Goal: Task Accomplishment & Management: Complete application form

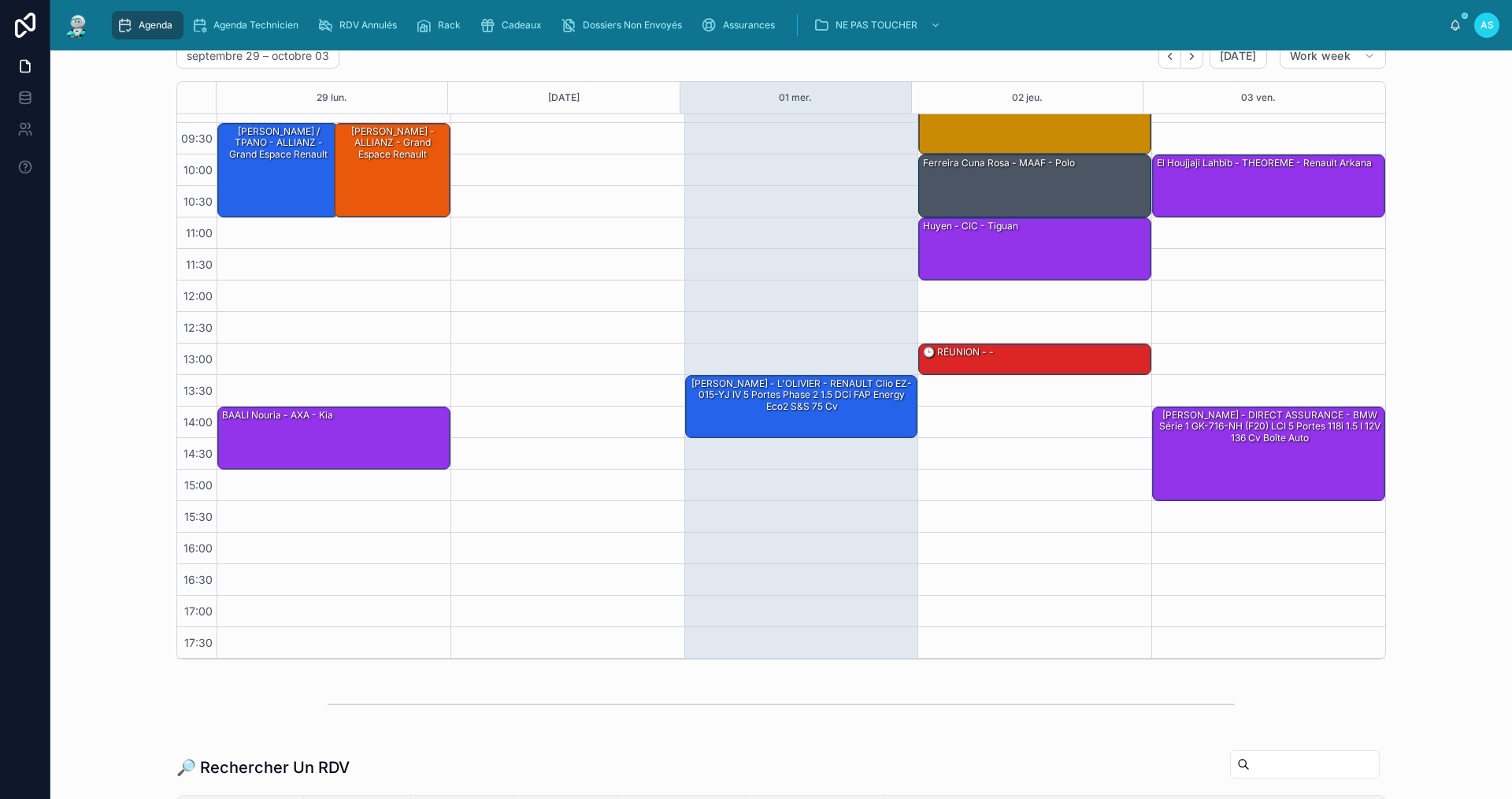
scroll to position [384, 0]
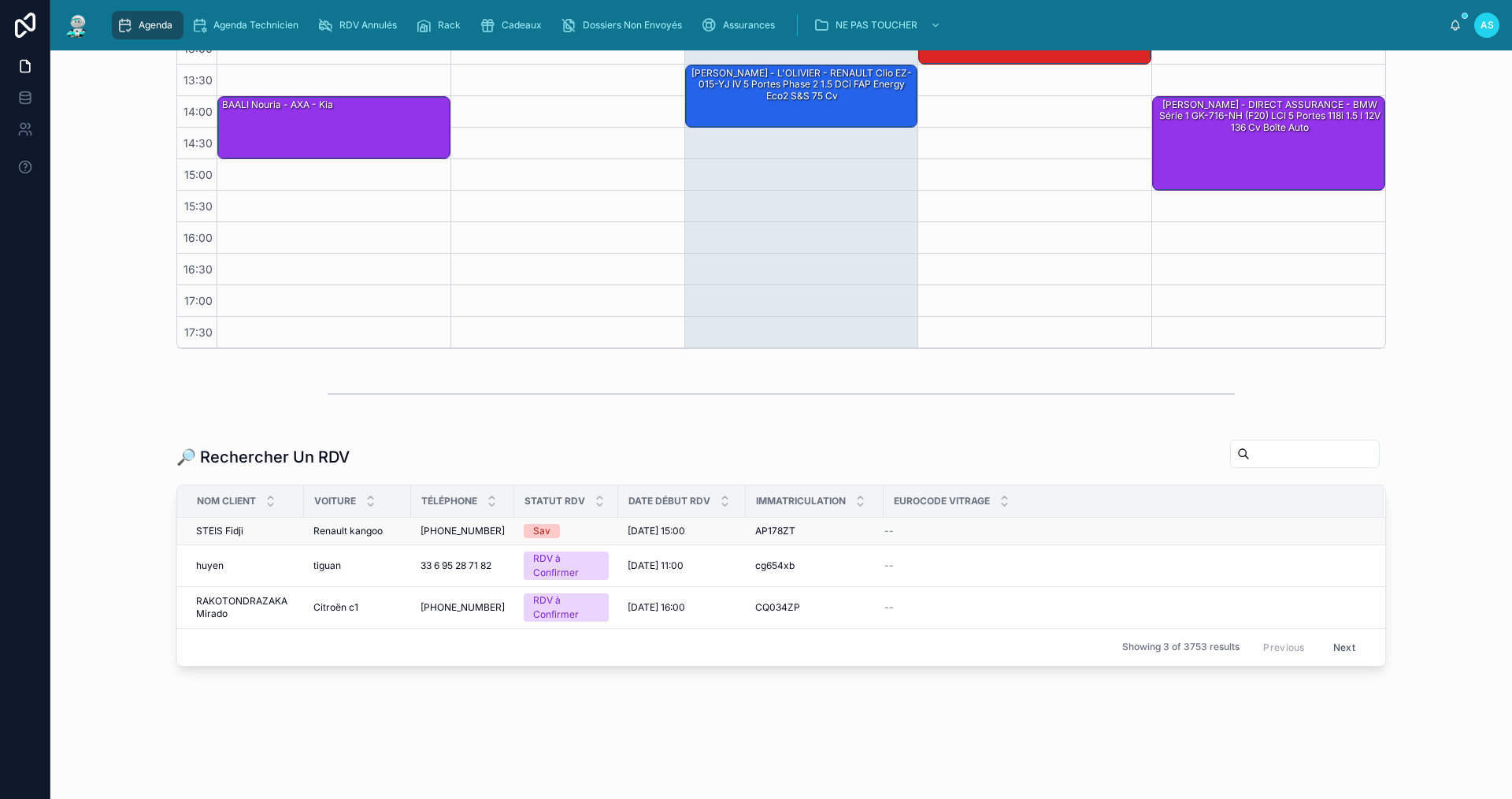
click at [334, 536] on span "Renault kangoo" at bounding box center [348, 530] width 69 height 12
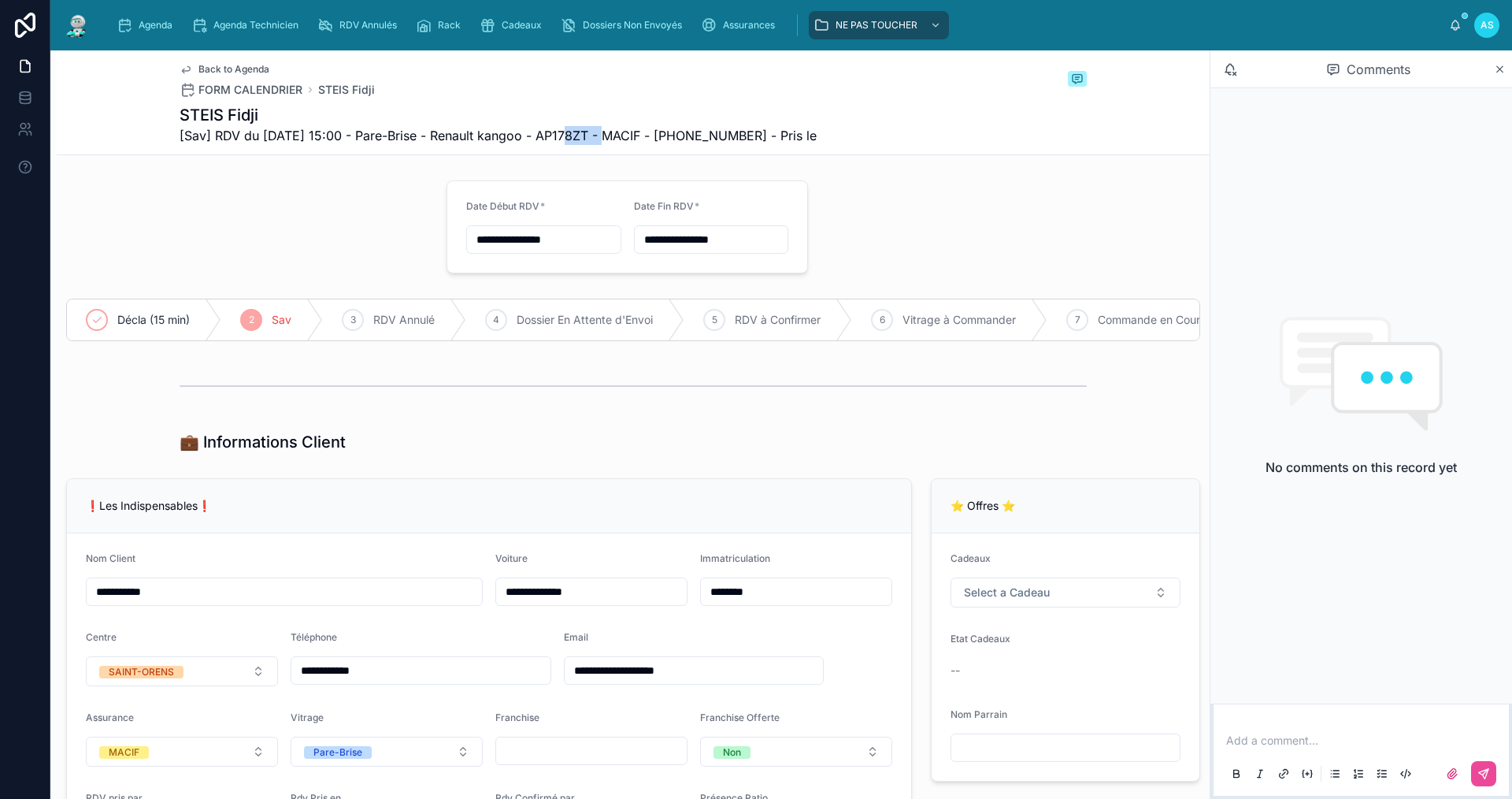
drag, startPoint x: 601, startPoint y: 136, endPoint x: 557, endPoint y: 136, distance: 44.0
click at [557, 136] on span "[Sav] RDV du [DATE] 15:00 - Pare-Brise - Renault kangoo - AP178ZT - MACIF - [PH…" at bounding box center [497, 135] width 637 height 19
copy span "AP178ZT"
click at [150, 33] on div "Agenda" at bounding box center [147, 24] width 62 height 25
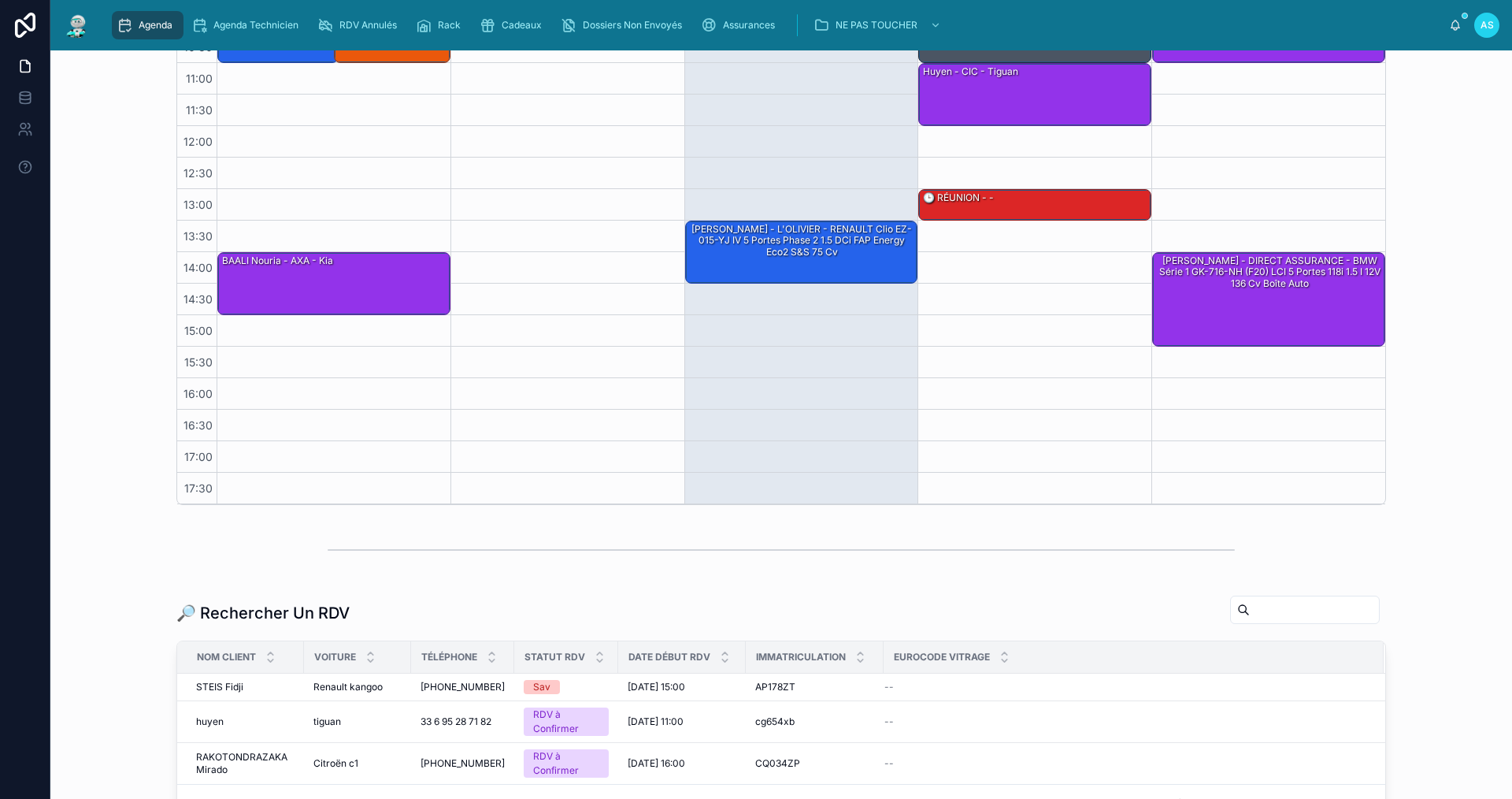
scroll to position [237, 0]
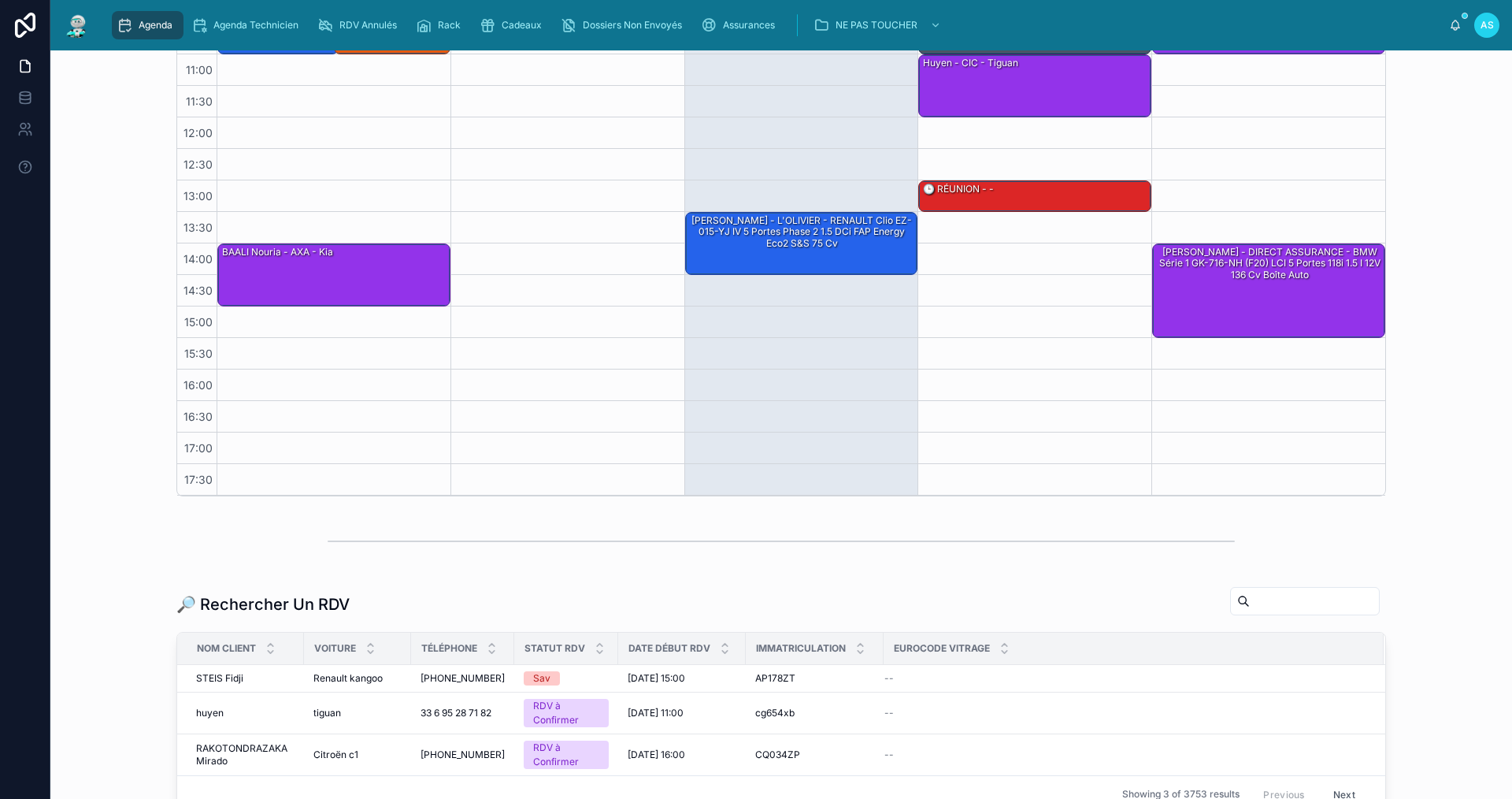
click at [1258, 609] on div at bounding box center [1305, 601] width 149 height 28
click at [1257, 607] on input "text" at bounding box center [1315, 602] width 130 height 23
paste input "*******"
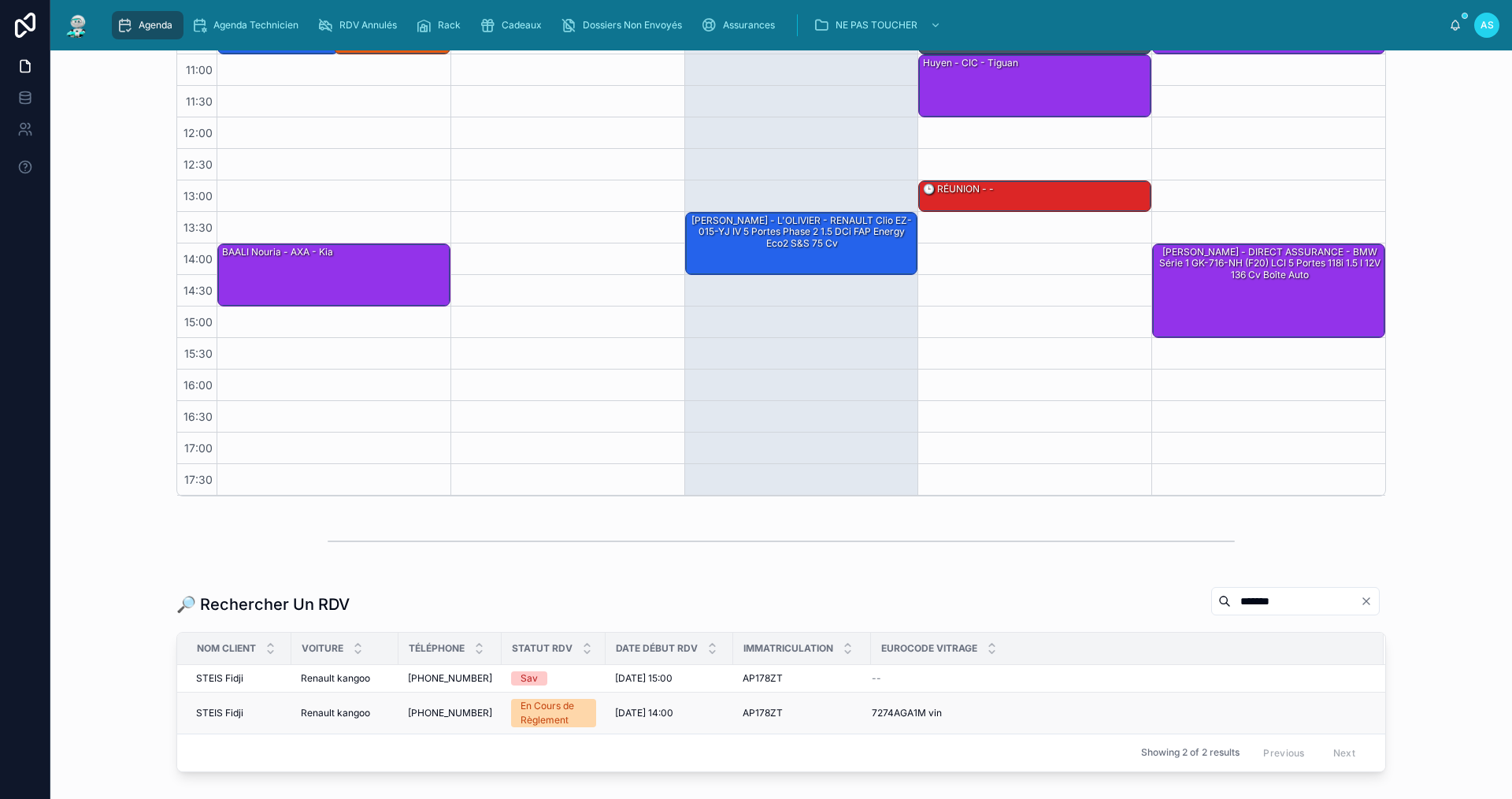
type input "*******"
click at [337, 714] on span "Renault kangoo" at bounding box center [336, 713] width 69 height 12
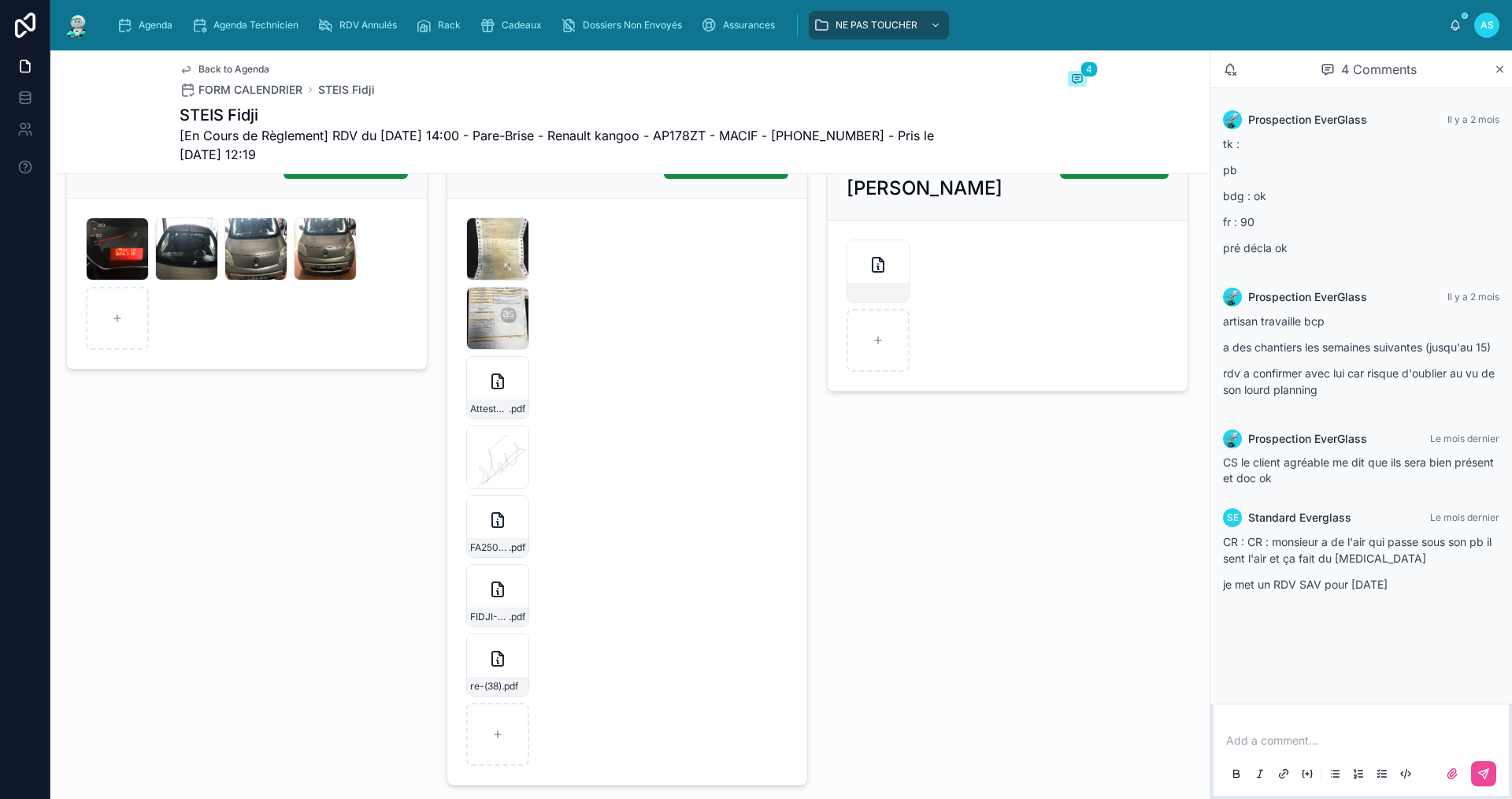
scroll to position [2285, 0]
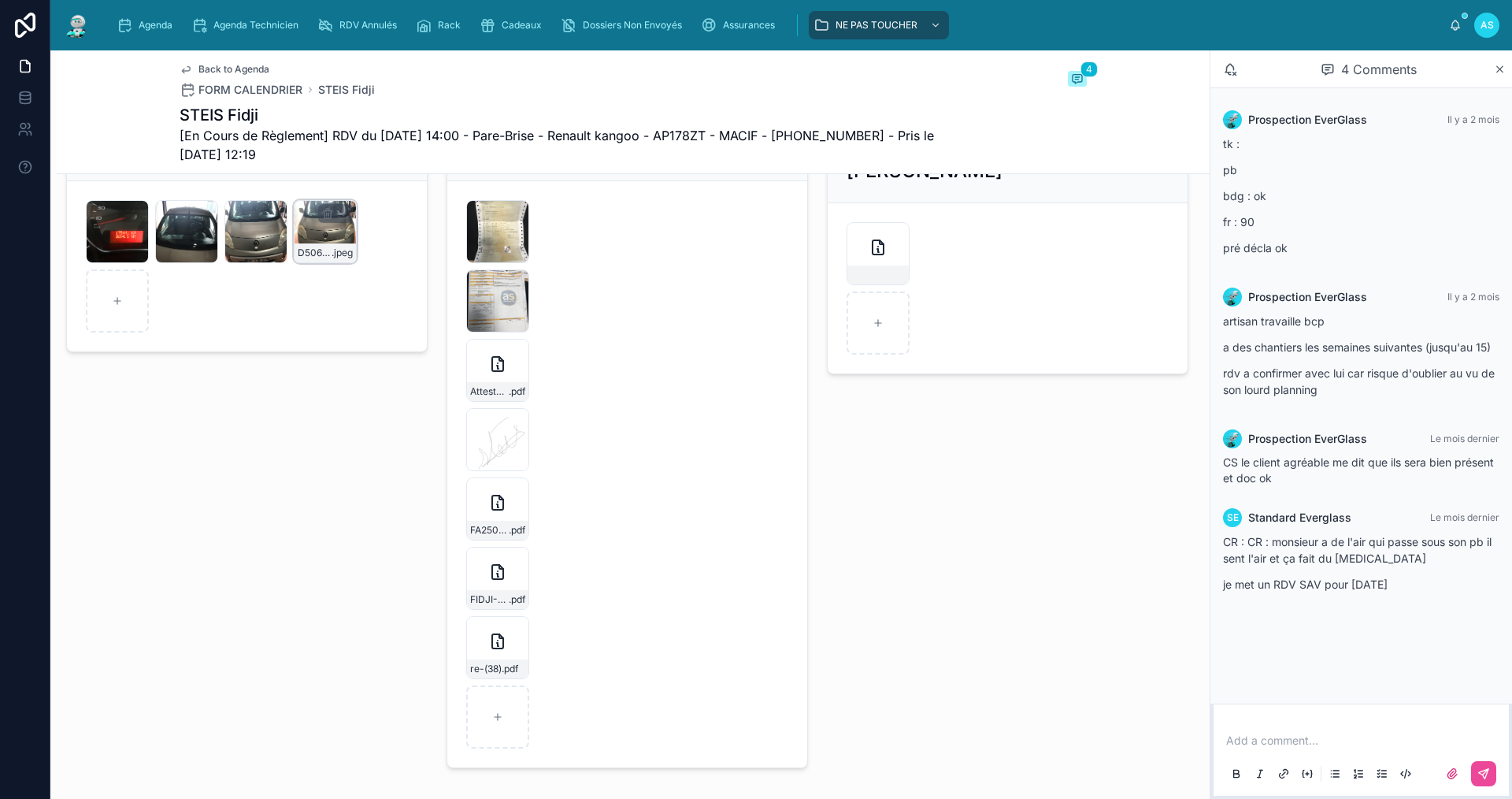
click at [323, 254] on div "D506014D-9AB1-4037-91F1-72E0B3E90E0B .jpeg" at bounding box center [325, 231] width 63 height 63
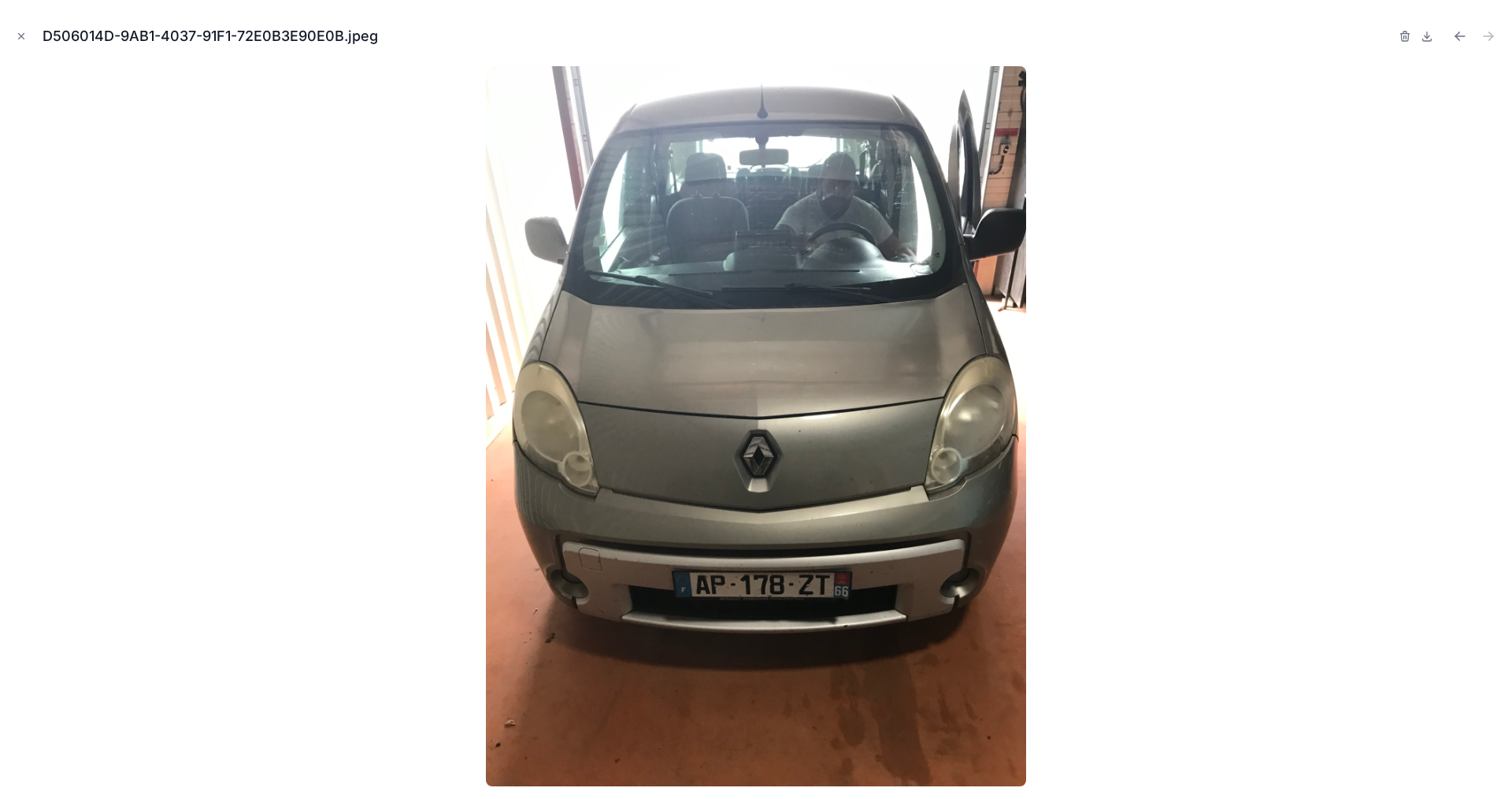
drag, startPoint x: 17, startPoint y: 32, endPoint x: 26, endPoint y: 33, distance: 9.1
click at [23, 33] on icon "Close modal" at bounding box center [22, 37] width 11 height 11
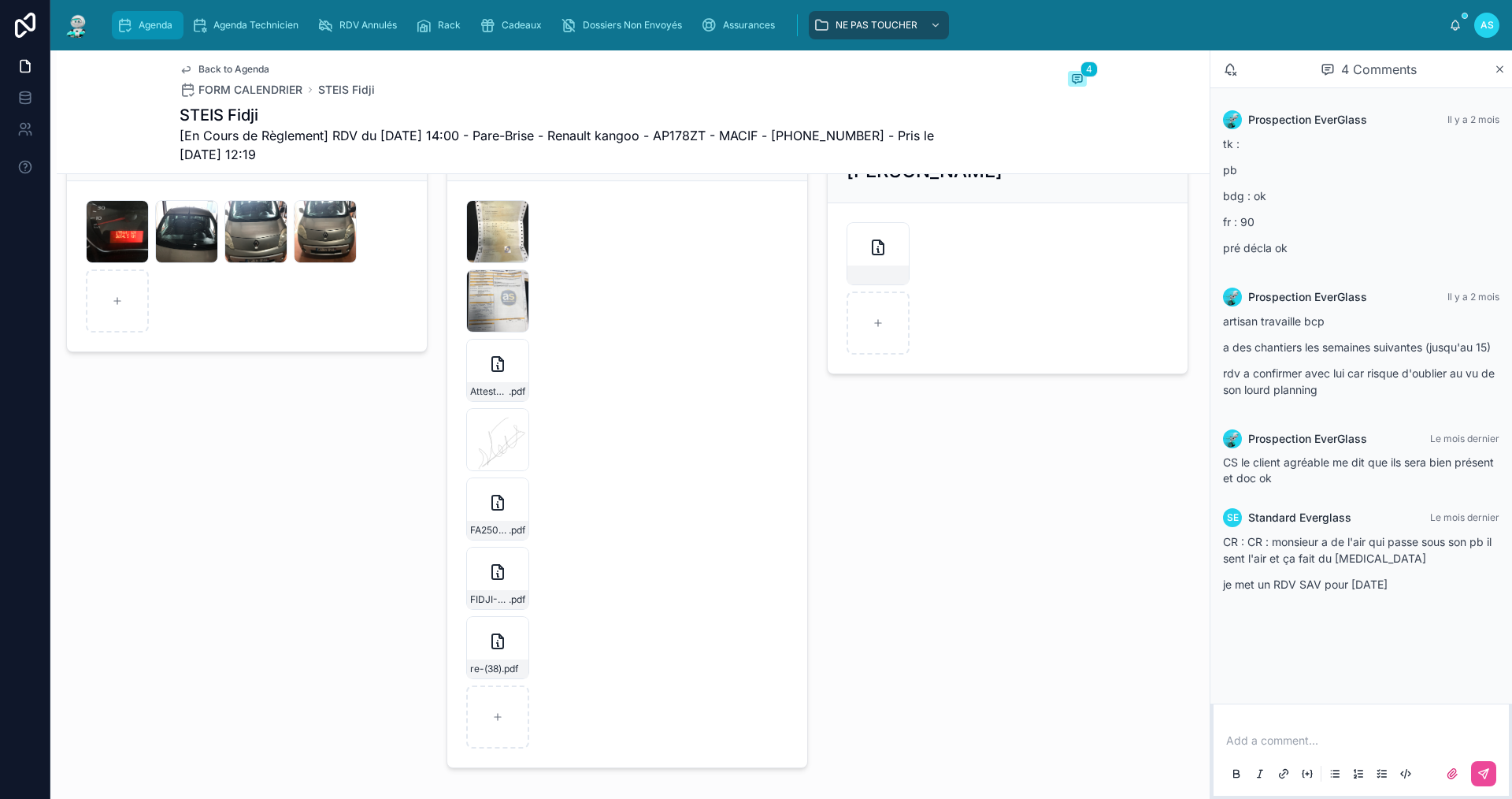
click at [146, 18] on div "Agenda" at bounding box center [147, 24] width 62 height 25
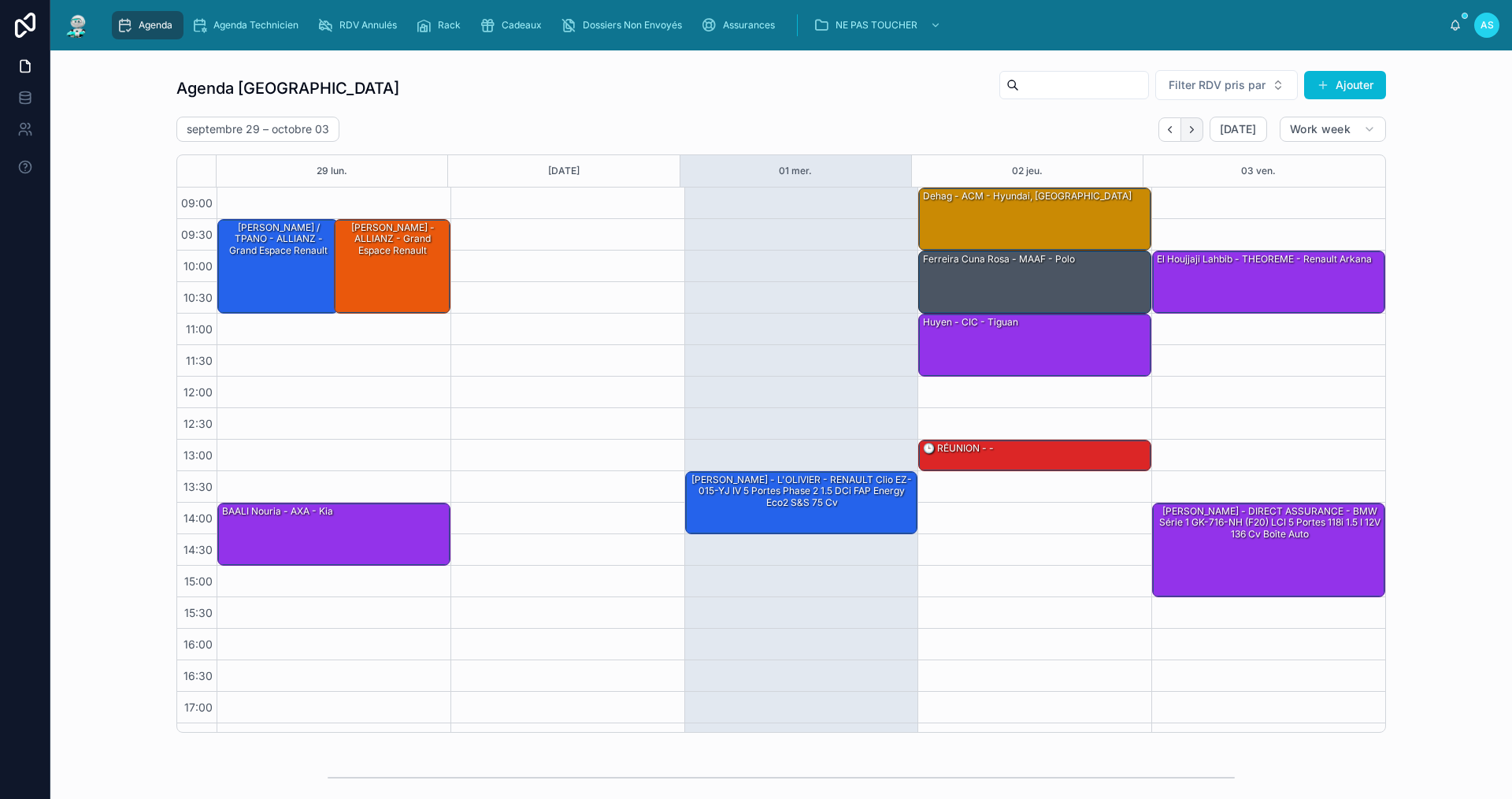
click at [1187, 130] on icon "Next" at bounding box center [1192, 130] width 12 height 12
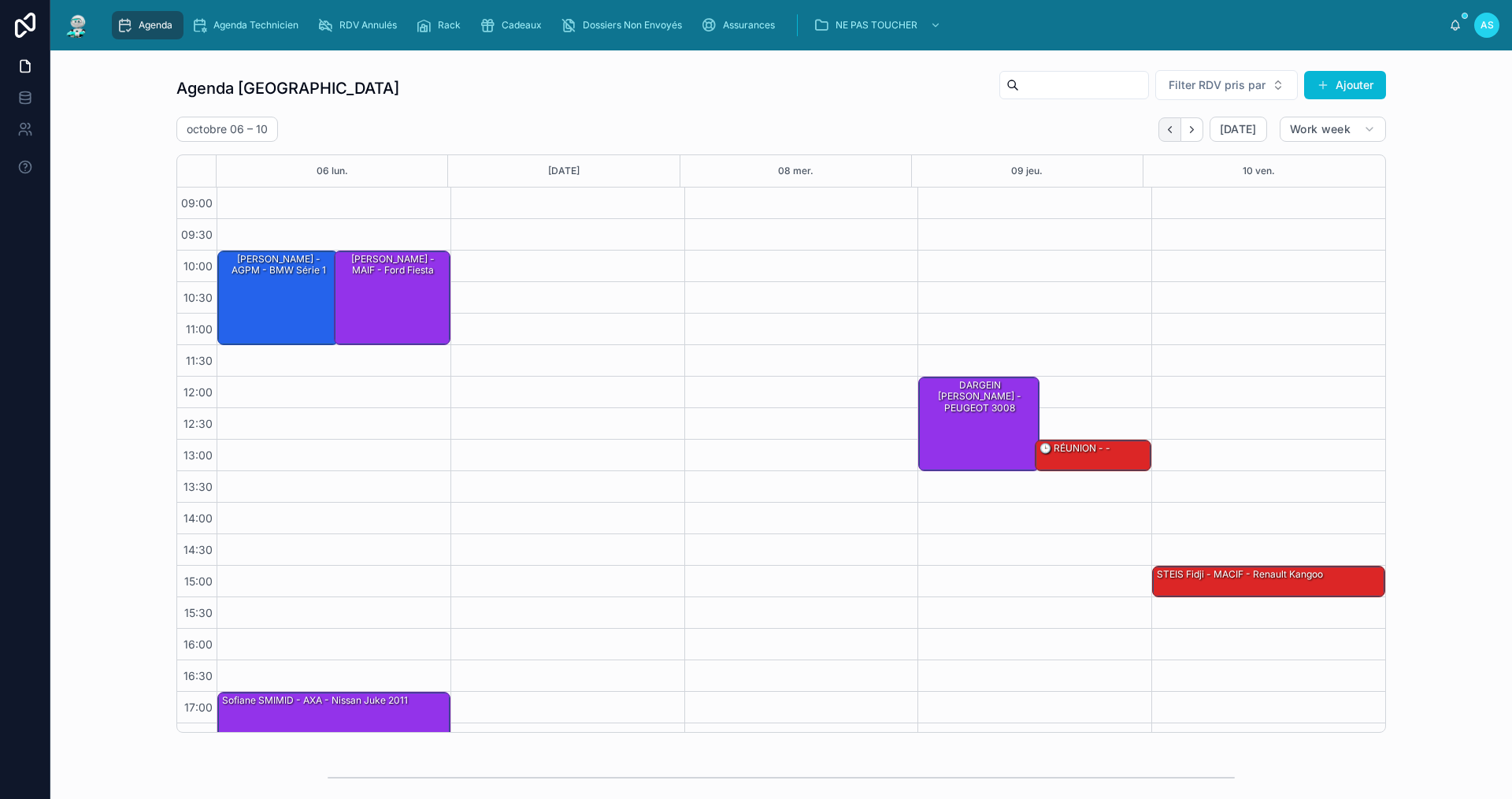
click at [1161, 133] on button "Back" at bounding box center [1170, 130] width 23 height 24
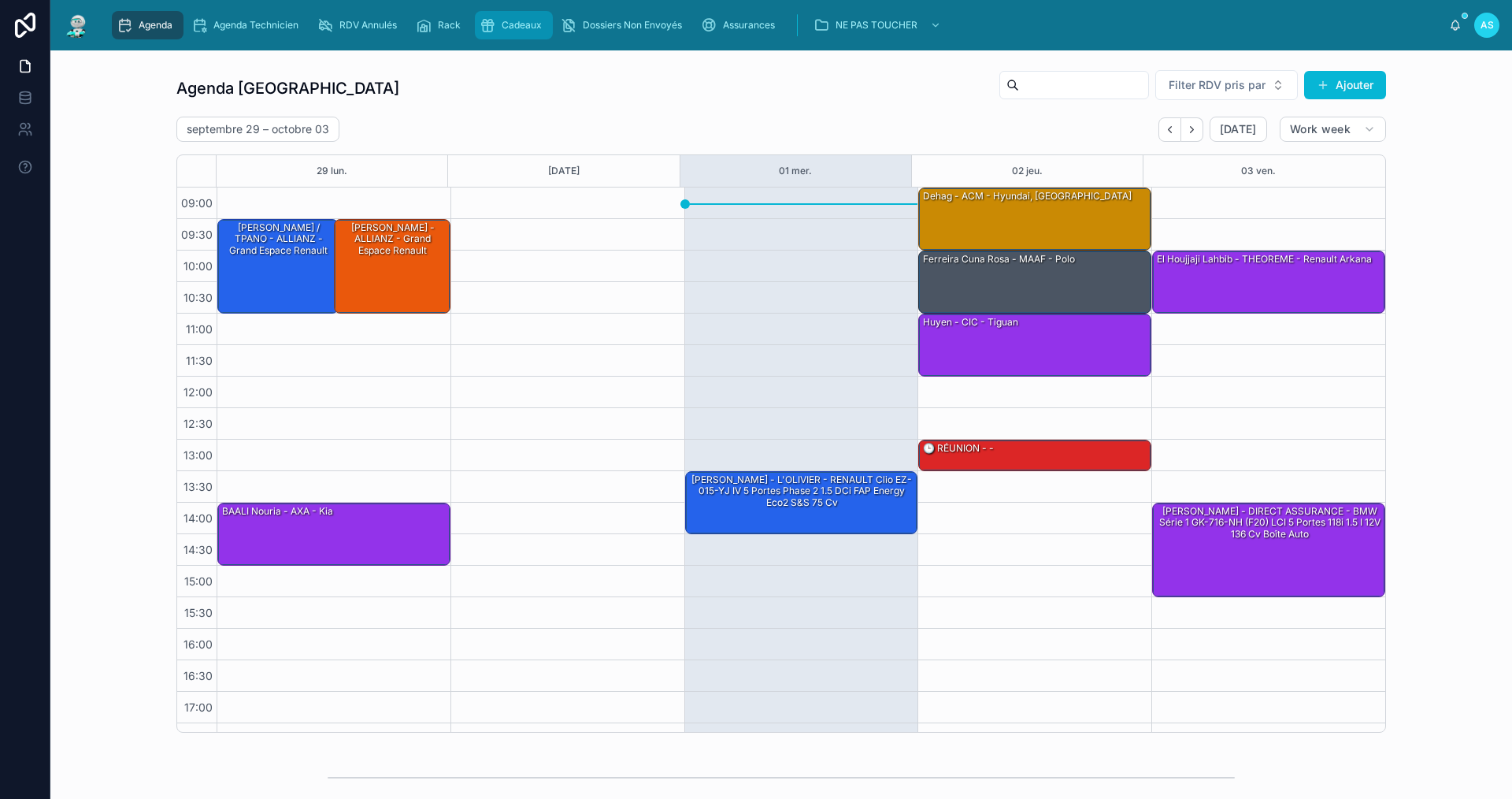
click at [513, 37] on div "Cadeaux" at bounding box center [513, 24] width 69 height 25
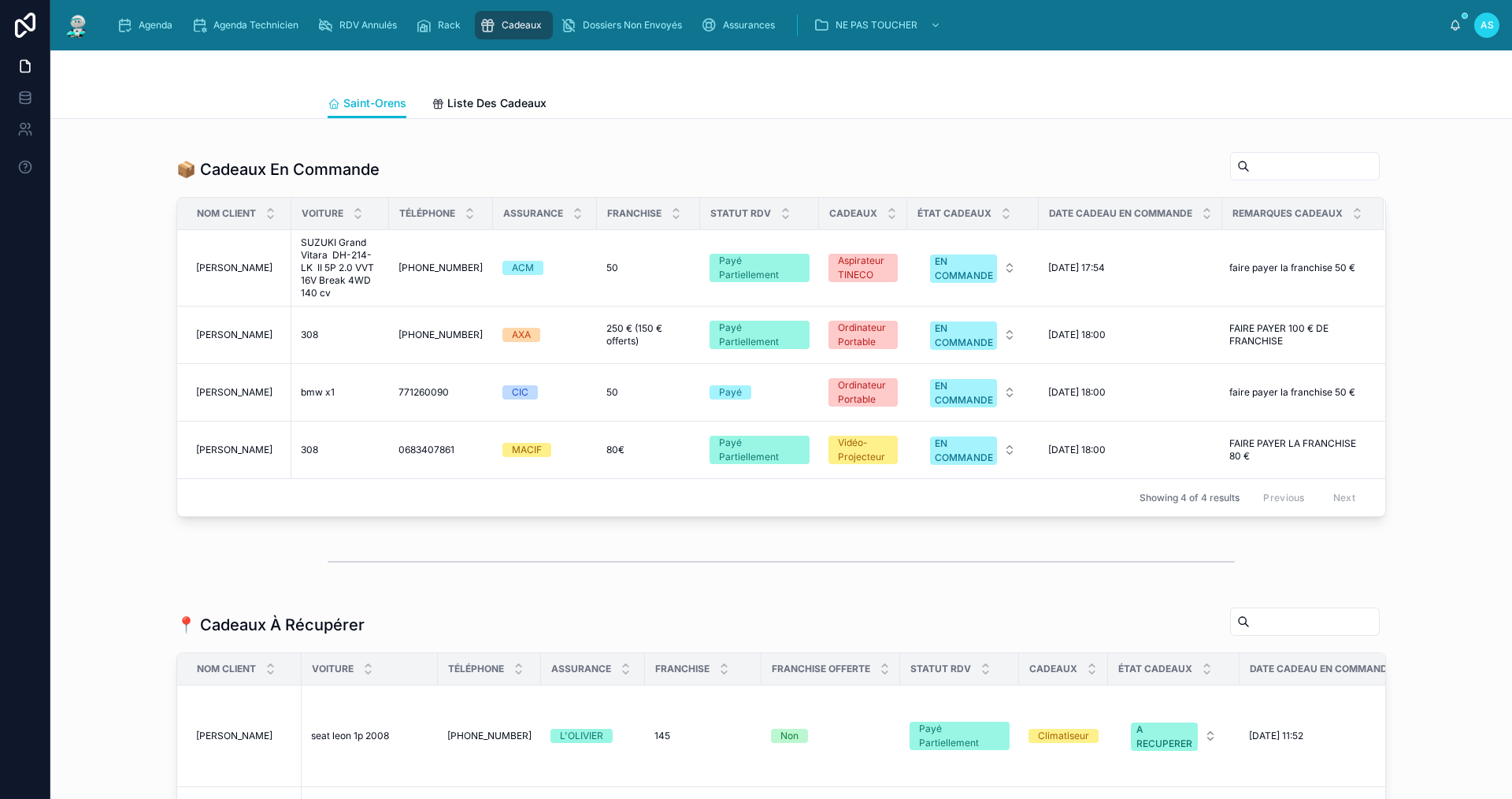
scroll to position [630, 0]
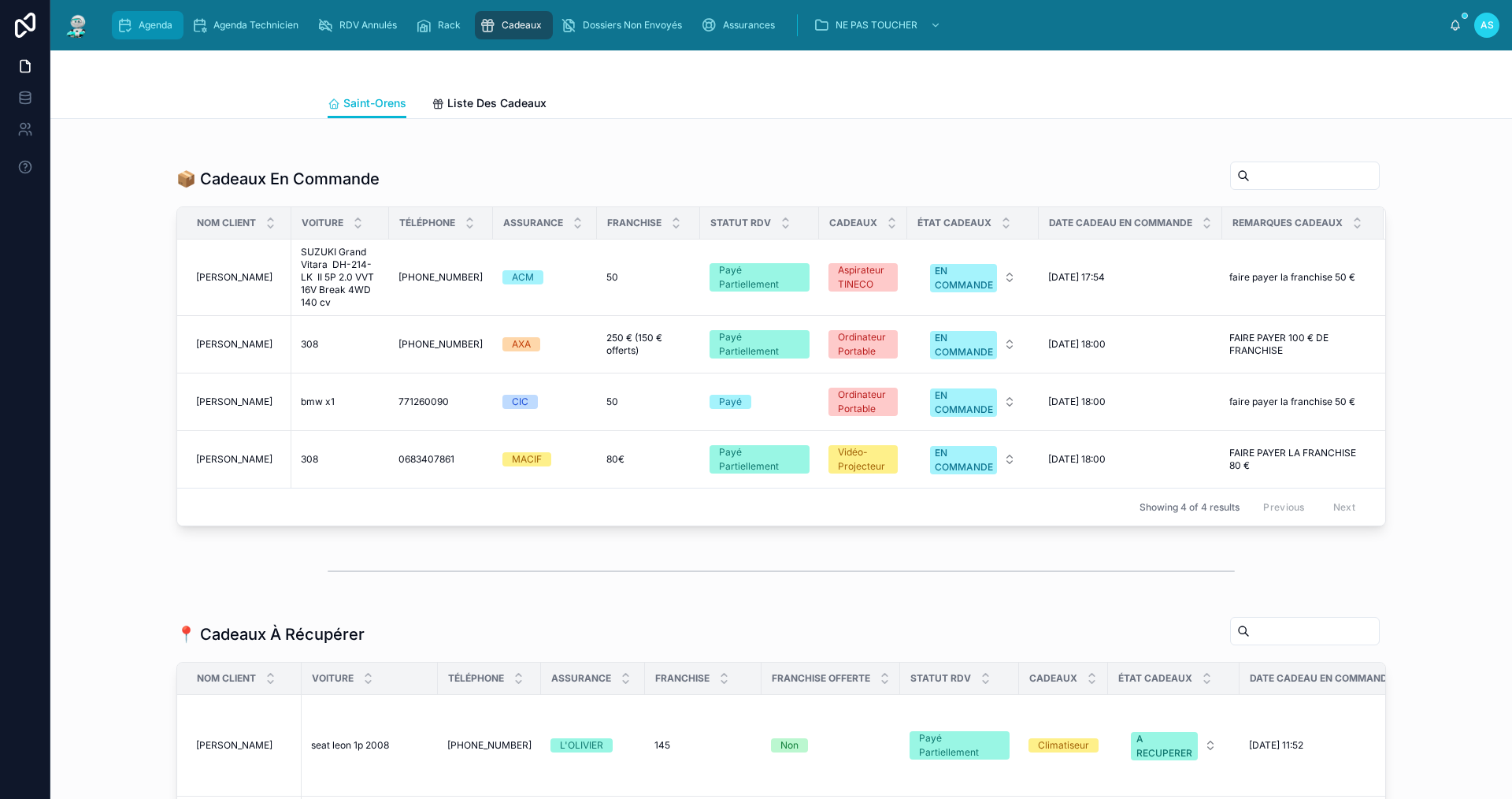
click at [167, 18] on div "Agenda" at bounding box center [147, 24] width 62 height 25
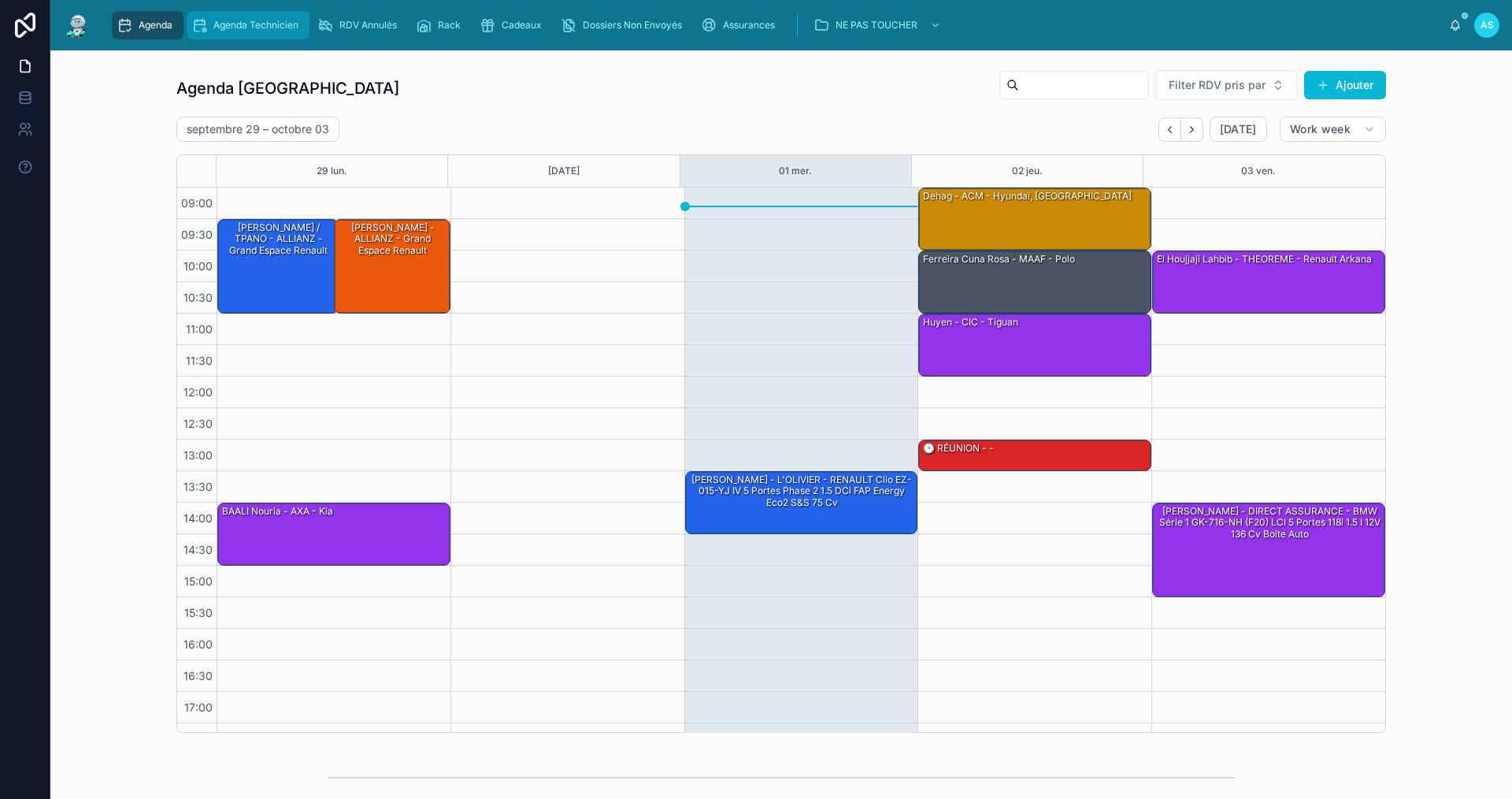
scroll to position [23, 0]
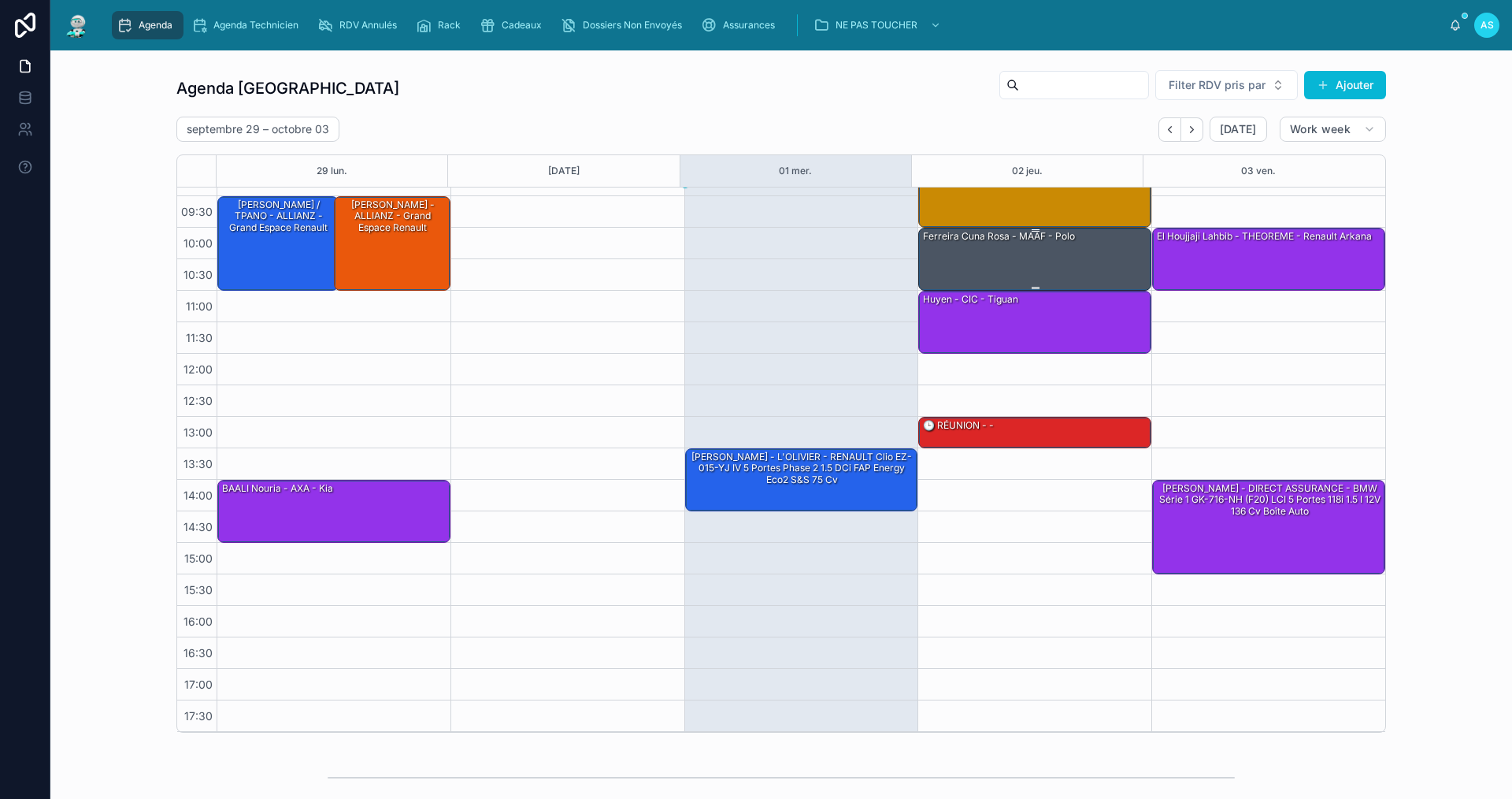
click at [1072, 242] on div "ferreira cuna rosa - MAAF - polo" at bounding box center [1035, 258] width 228 height 60
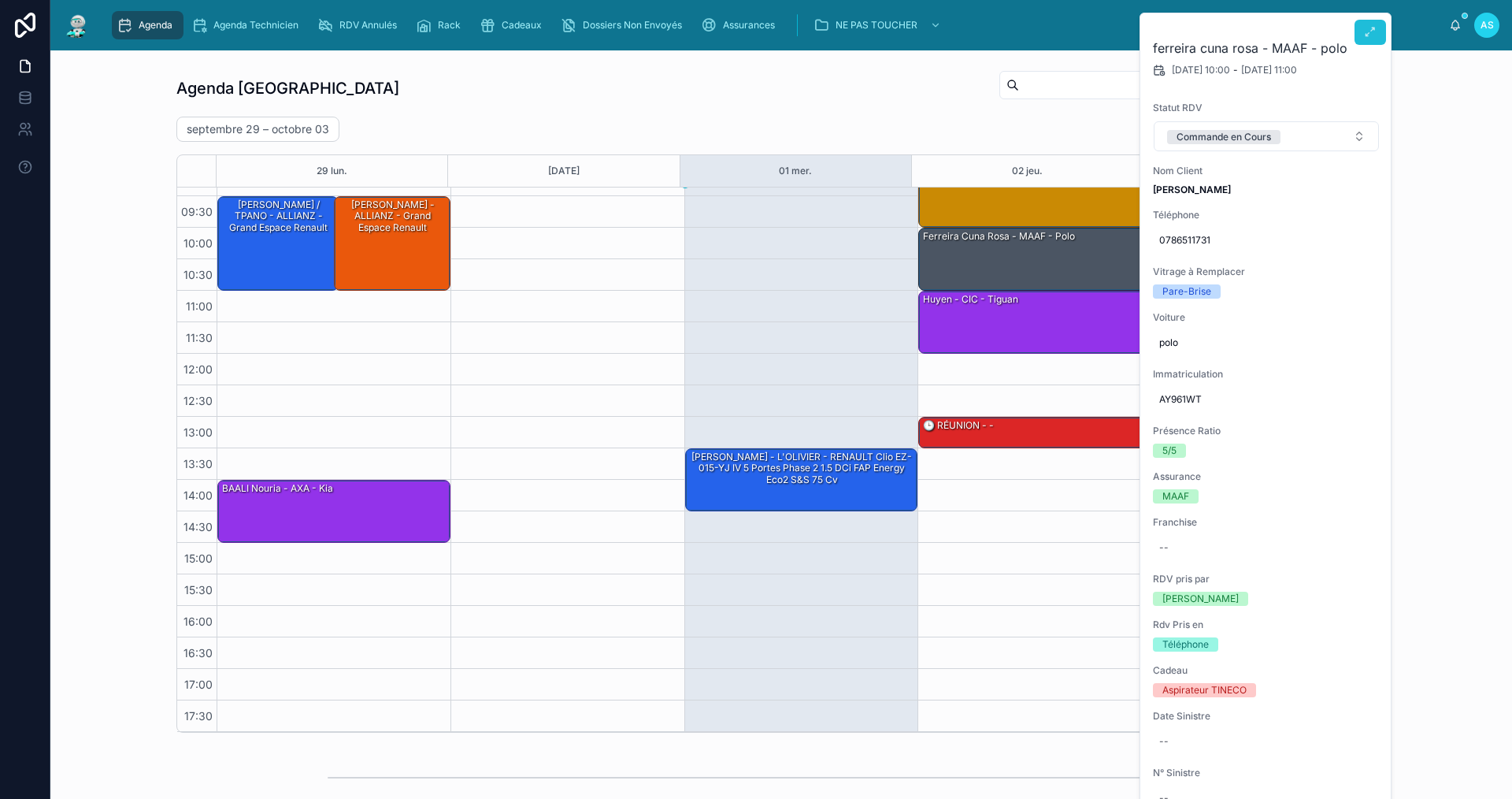
click at [1371, 37] on icon at bounding box center [1370, 32] width 12 height 12
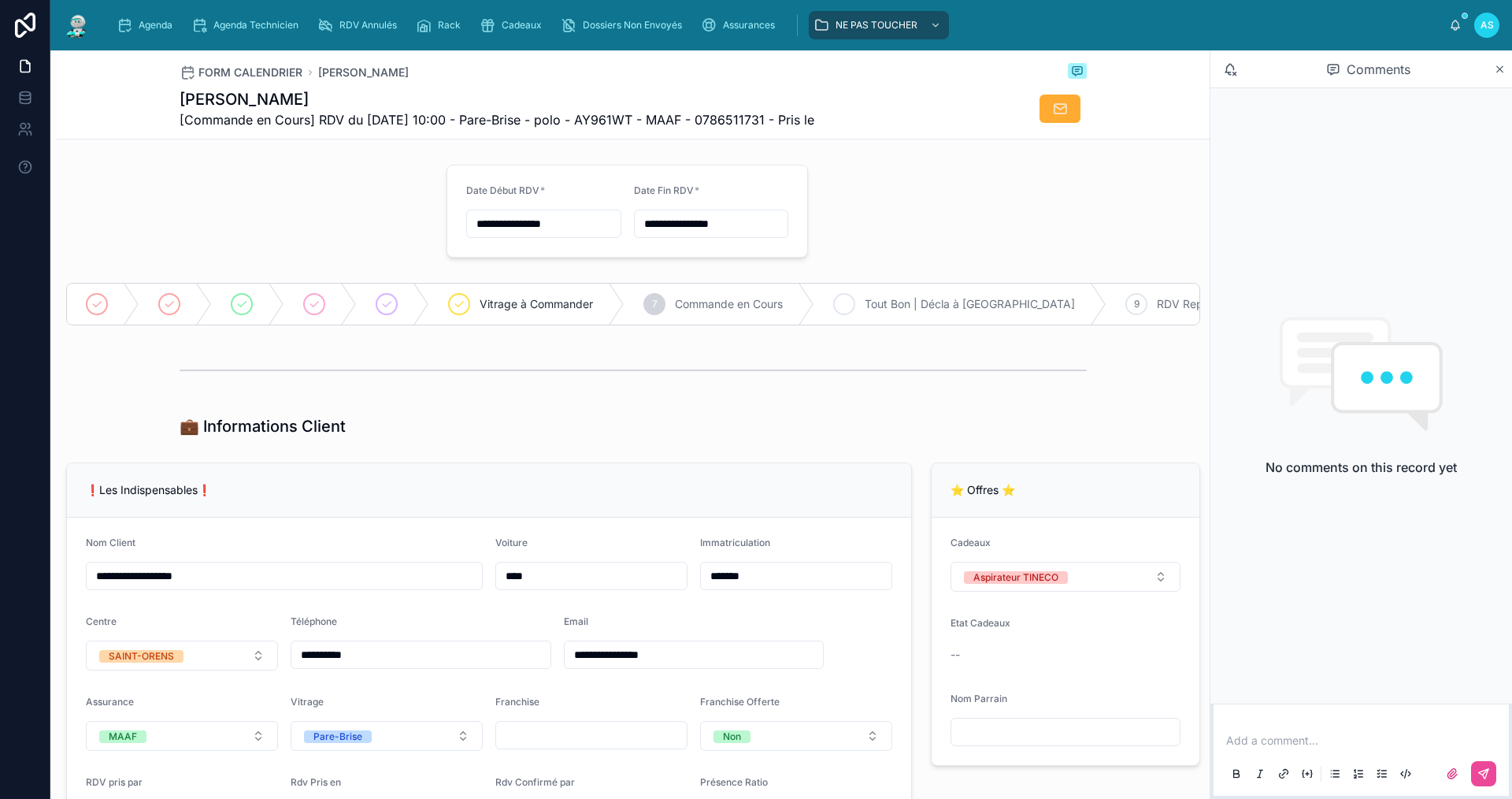
click at [873, 307] on span "Tout Bon | Décla à [GEOGRAPHIC_DATA]" at bounding box center [970, 304] width 210 height 16
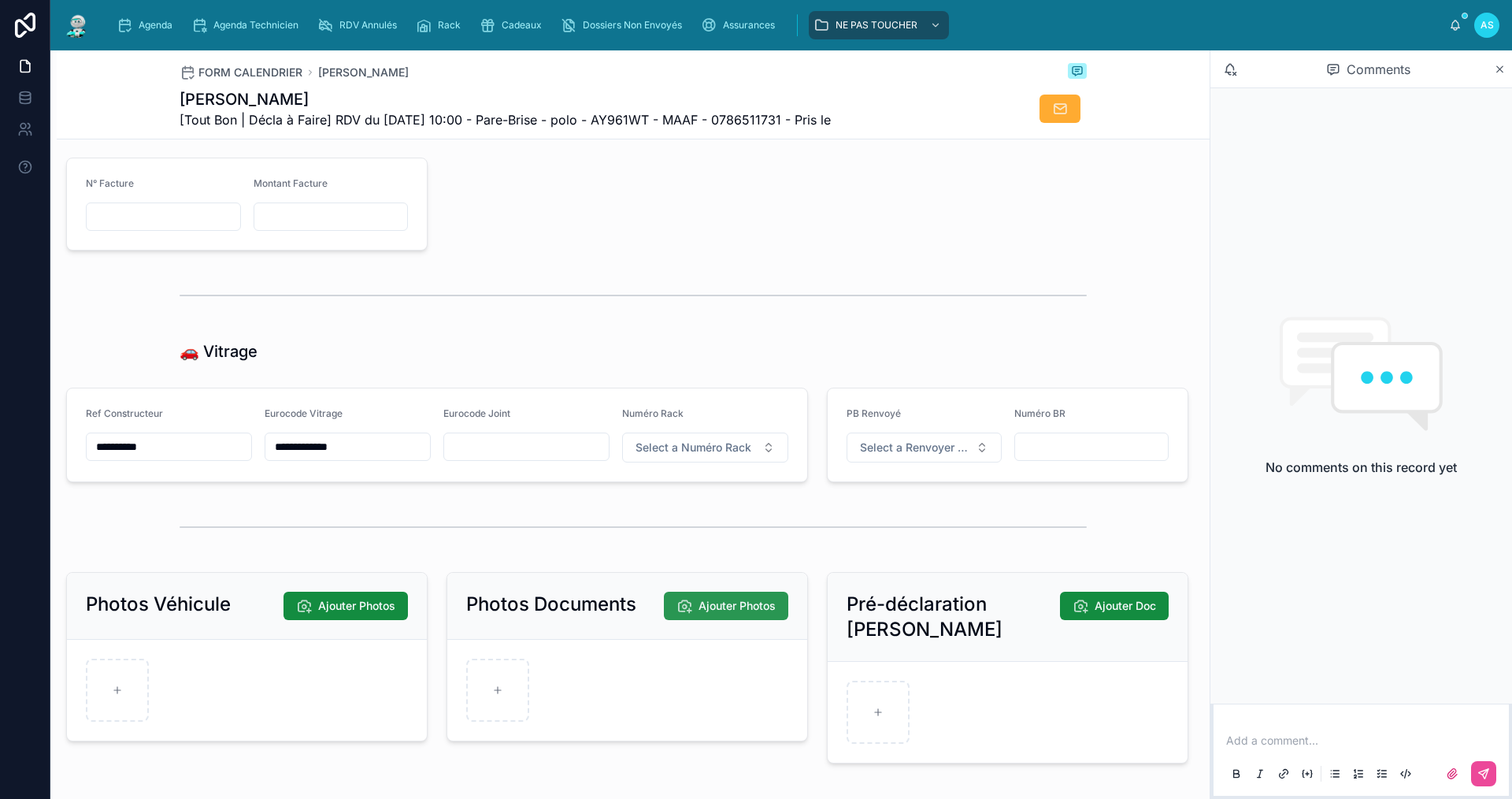
scroll to position [1733, 0]
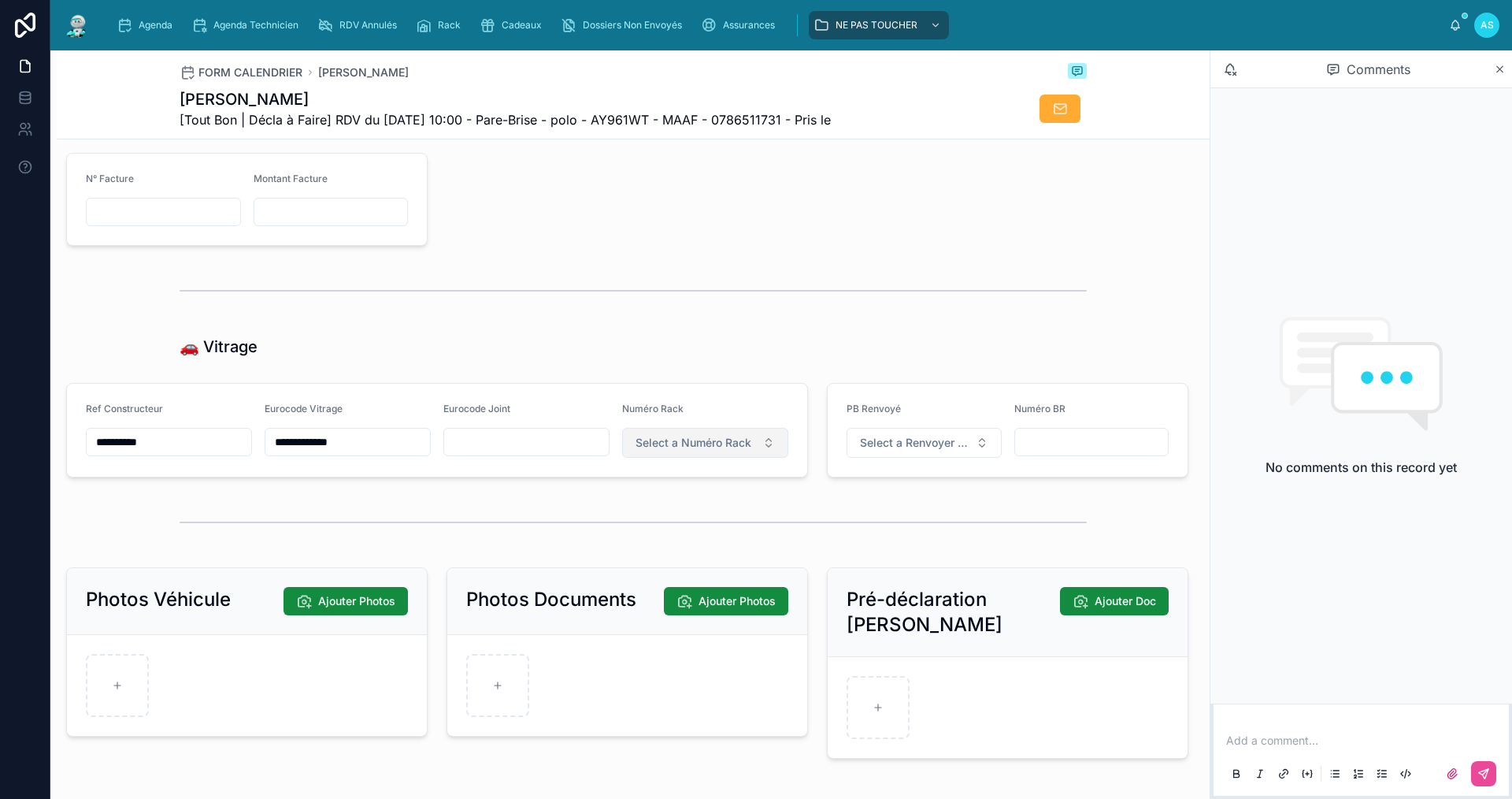
click at [708, 451] on span "Select a Numéro Rack" at bounding box center [693, 442] width 115 height 16
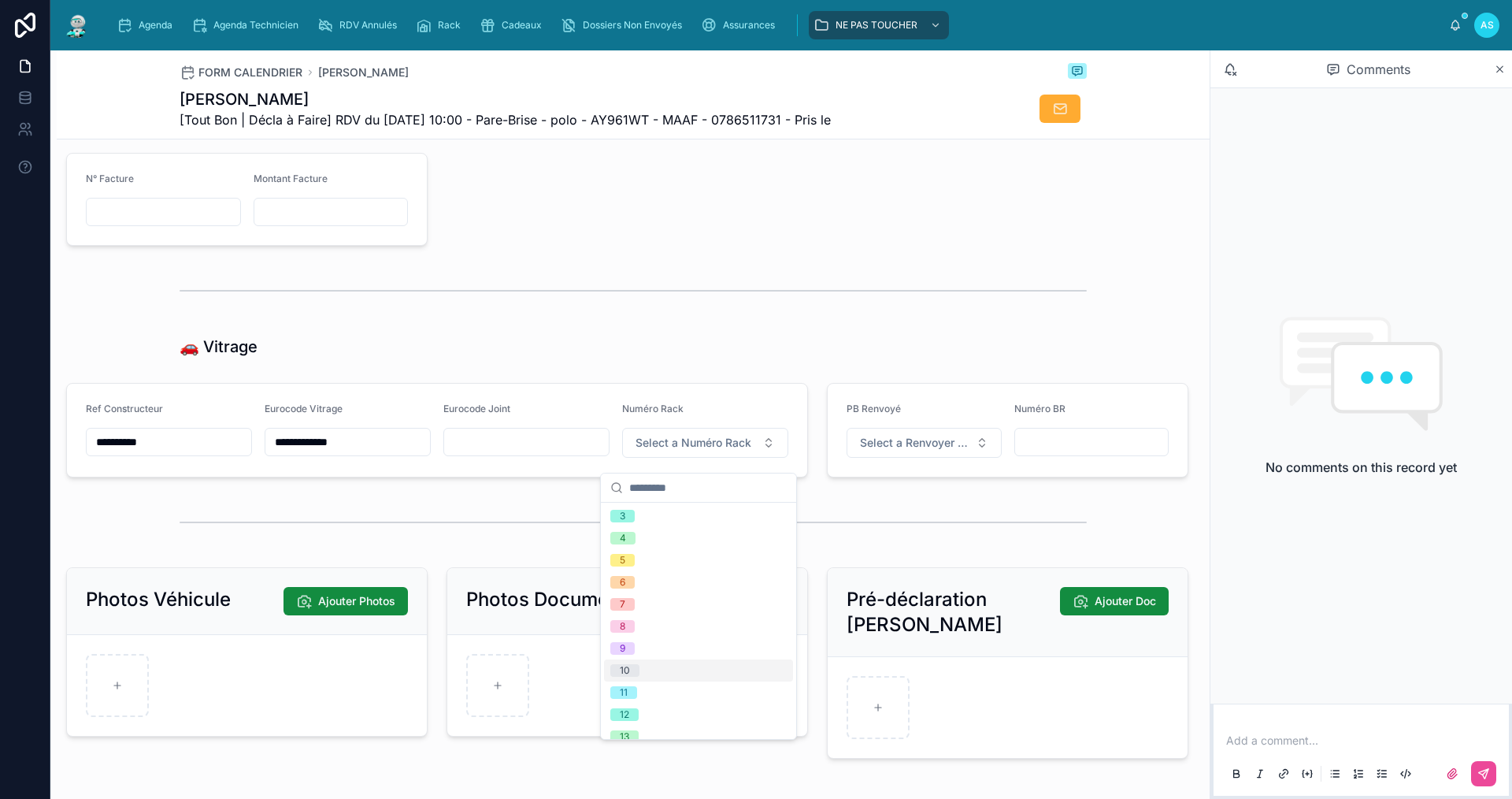
scroll to position [237, 0]
click at [654, 616] on div "16" at bounding box center [698, 612] width 189 height 23
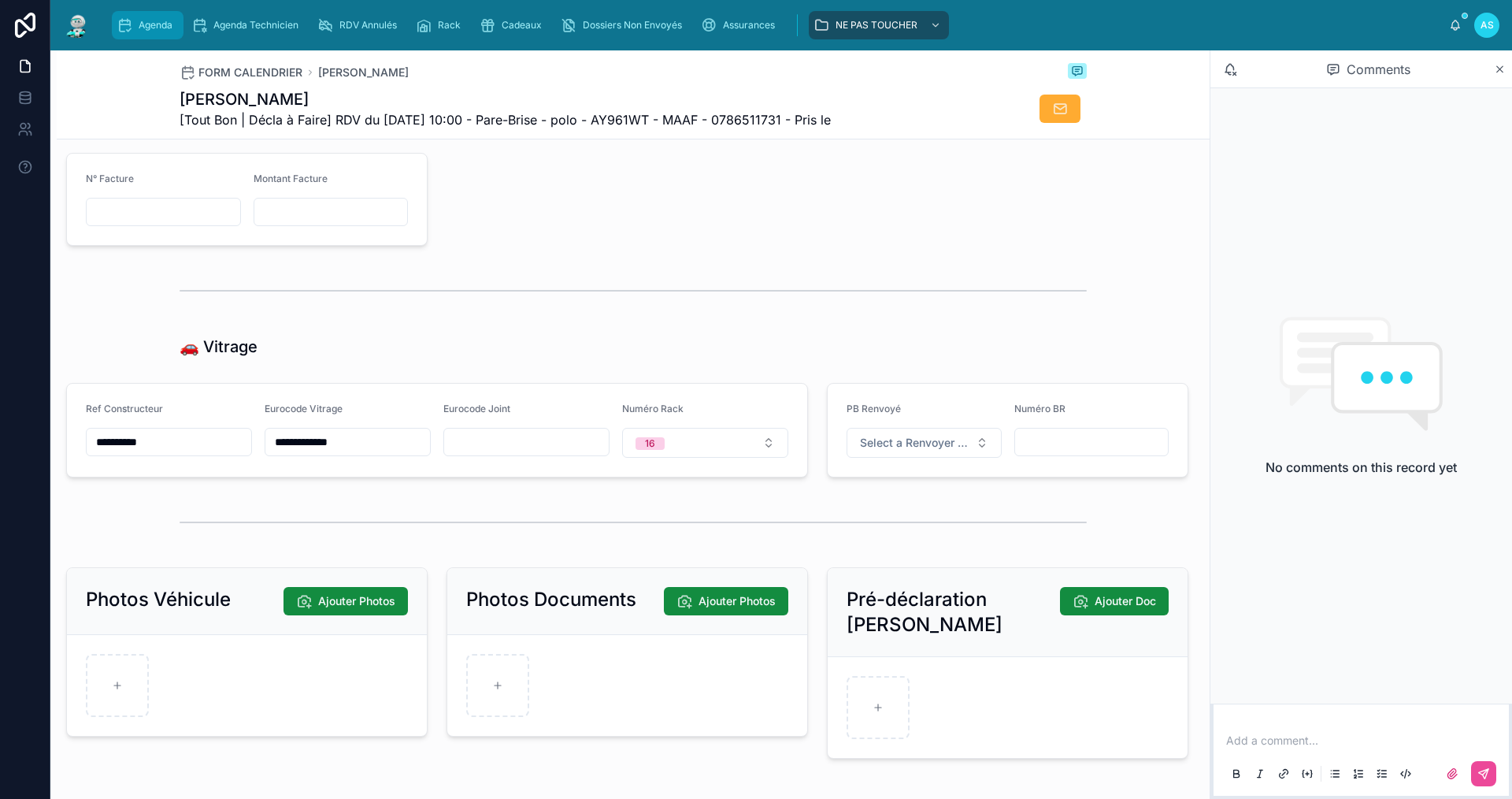
click at [130, 25] on icon "scrollable content" at bounding box center [124, 24] width 16 height 16
